Goal: Transaction & Acquisition: Book appointment/travel/reservation

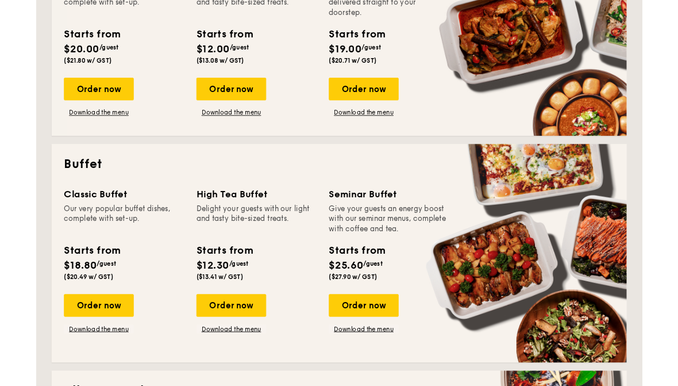
scroll to position [406, 0]
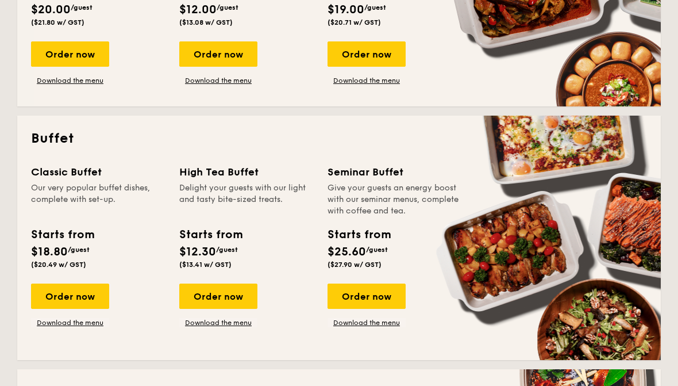
click at [90, 193] on div "Our very popular buffet dishes, complete with set-up." at bounding box center [98, 199] width 134 height 34
click at [80, 296] on div "Order now" at bounding box center [70, 295] width 78 height 25
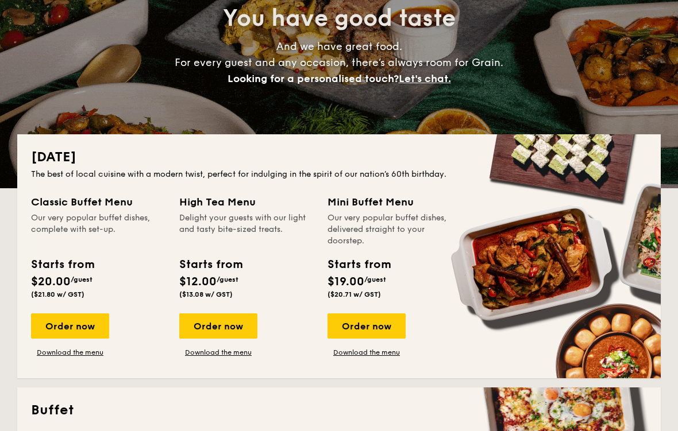
scroll to position [133, 0]
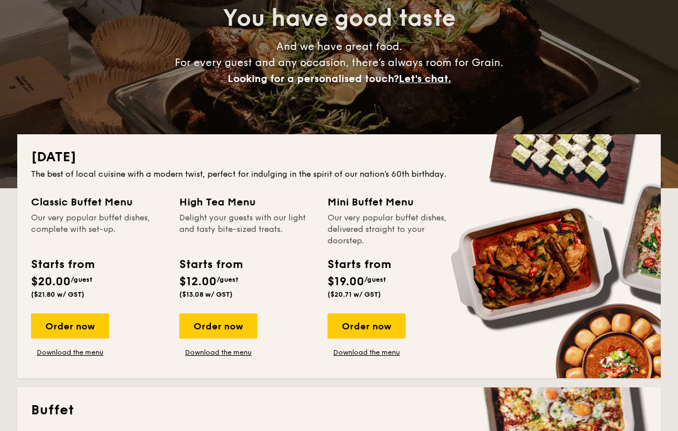
click at [383, 326] on div "Order now" at bounding box center [366, 326] width 78 height 25
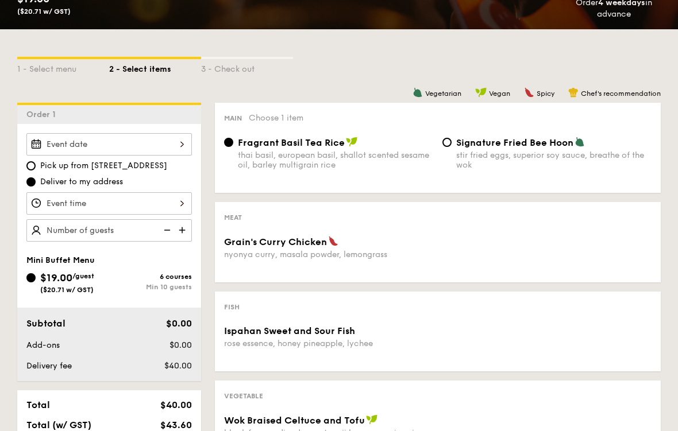
scroll to position [221, 0]
click at [184, 134] on div at bounding box center [108, 144] width 165 height 22
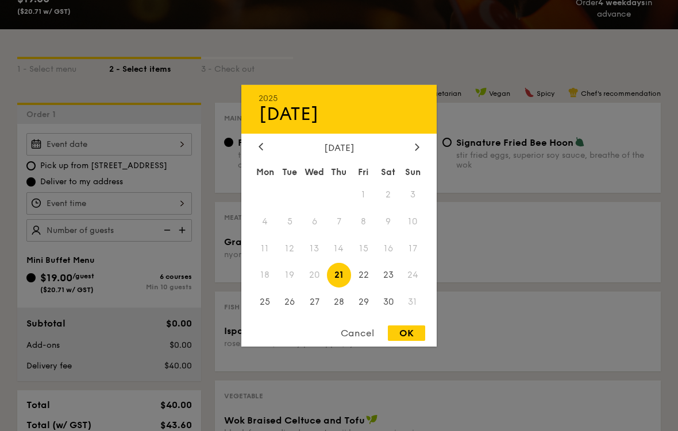
click at [367, 278] on span "22" at bounding box center [363, 275] width 25 height 25
click at [410, 336] on div "OK" at bounding box center [406, 334] width 37 height 16
type input "[DATE]"
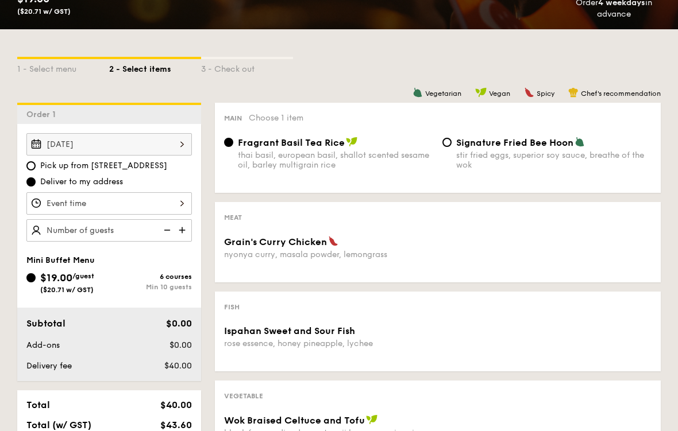
click at [162, 200] on div at bounding box center [108, 203] width 165 height 22
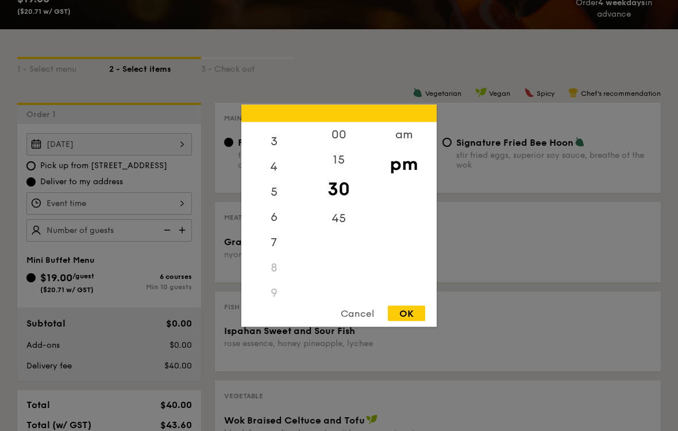
scroll to position [79, 0]
click at [284, 192] on div "5" at bounding box center [273, 190] width 65 height 25
click at [277, 219] on div "6" at bounding box center [273, 215] width 65 height 25
click at [414, 314] on div "OK" at bounding box center [406, 314] width 37 height 16
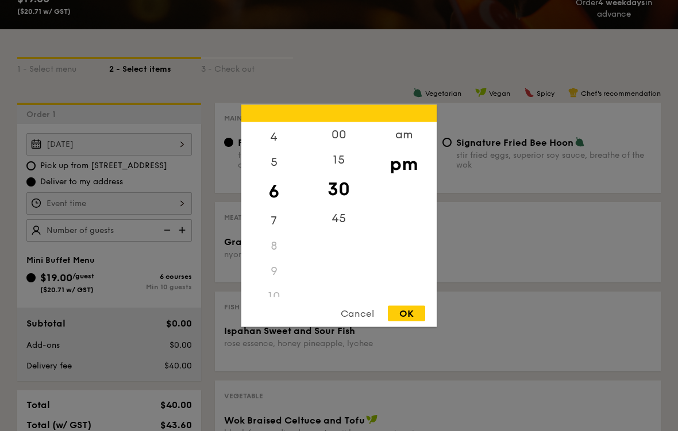
type input "6:30PM"
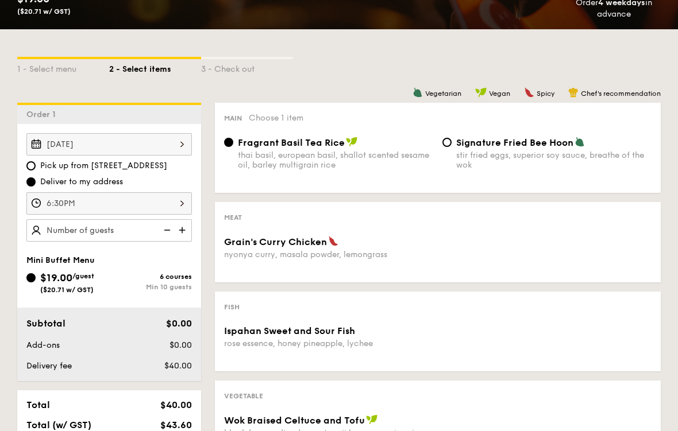
click at [182, 232] on img at bounding box center [183, 230] width 17 height 22
click at [187, 232] on img at bounding box center [183, 230] width 17 height 22
click at [190, 233] on img at bounding box center [183, 230] width 17 height 22
click at [171, 230] on img at bounding box center [165, 230] width 17 height 22
type input "15 guests"
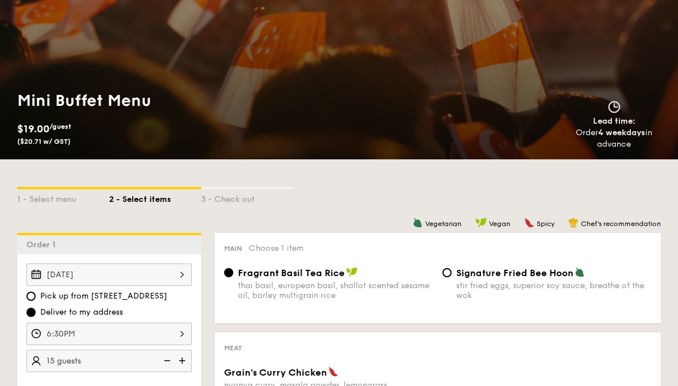
scroll to position [0, 0]
